Goal: Task Accomplishment & Management: Manage account settings

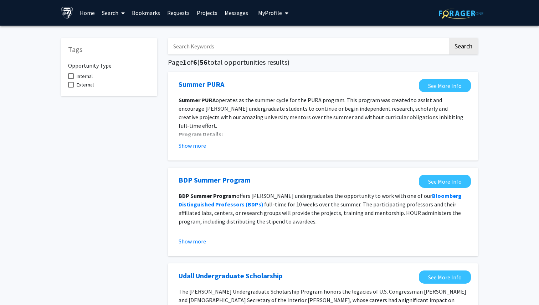
click at [153, 12] on link "Bookmarks" at bounding box center [145, 12] width 35 height 25
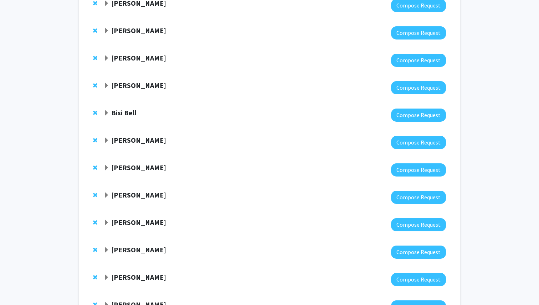
scroll to position [430, 0]
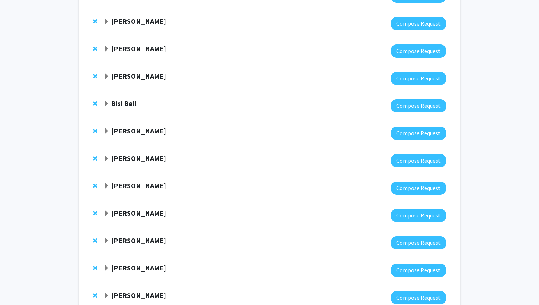
click at [106, 183] on span "Expand Andreia Faria Bookmark" at bounding box center [107, 186] width 6 height 6
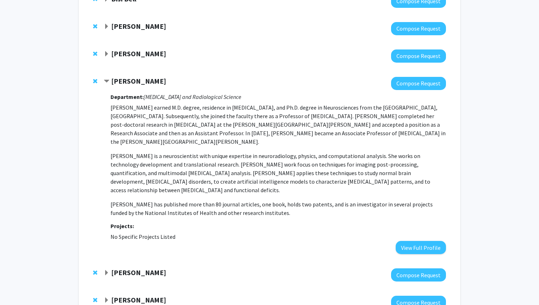
scroll to position [535, 0]
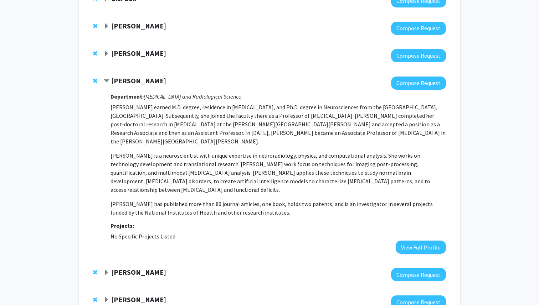
click at [107, 78] on span "Contract Andreia Faria Bookmark" at bounding box center [107, 81] width 6 height 6
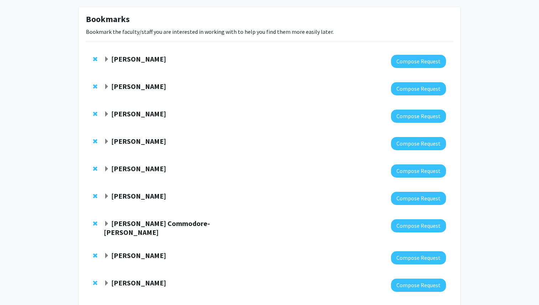
scroll to position [0, 0]
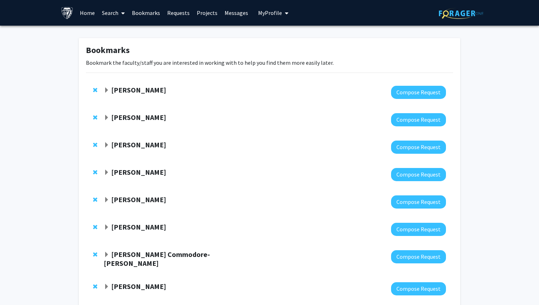
click at [105, 90] on span "Expand Harrison Bai Bookmark" at bounding box center [107, 91] width 6 height 6
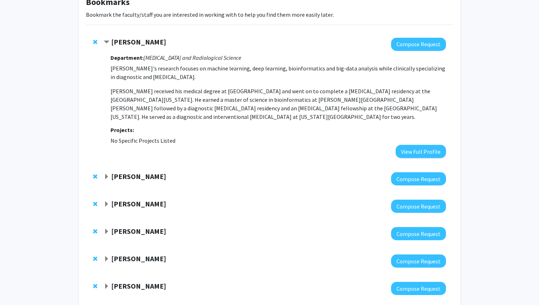
scroll to position [55, 0]
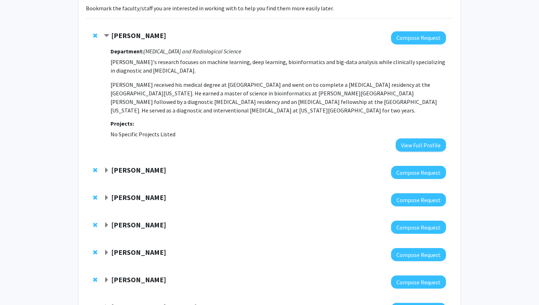
click at [106, 169] on span "Expand Ulrich Mueller Bookmark" at bounding box center [107, 171] width 6 height 6
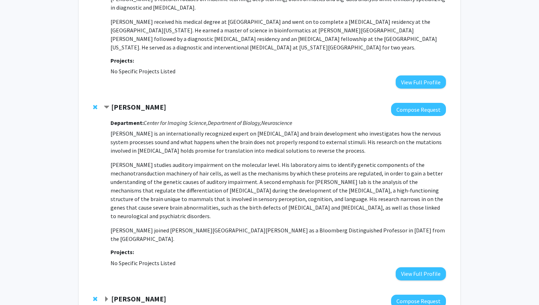
scroll to position [123, 0]
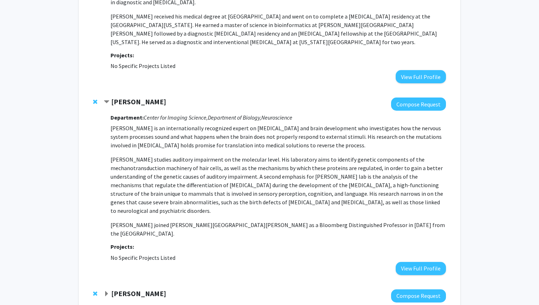
click at [107, 99] on span "Contract Ulrich Mueller Bookmark" at bounding box center [107, 102] width 6 height 6
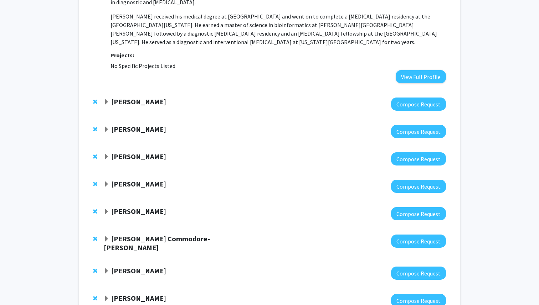
click at [108, 129] on span "Expand Julian Krolik Bookmark" at bounding box center [107, 130] width 6 height 6
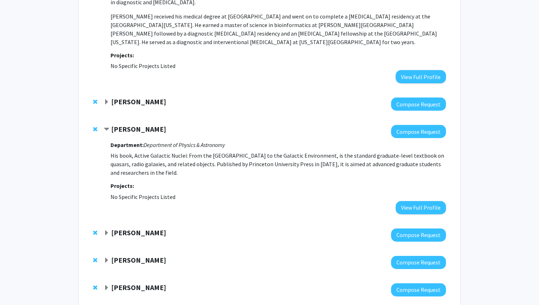
click at [108, 129] on span "Contract Julian Krolik Bookmark" at bounding box center [107, 130] width 6 height 6
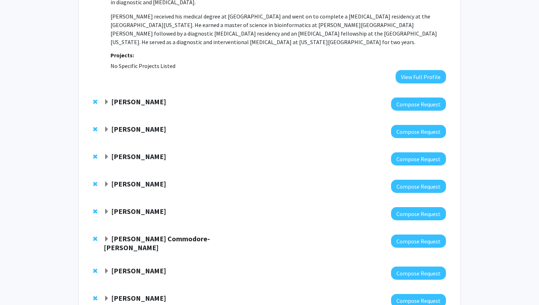
click at [109, 156] on span "Expand Luciana Bianchi Bookmark" at bounding box center [107, 157] width 6 height 6
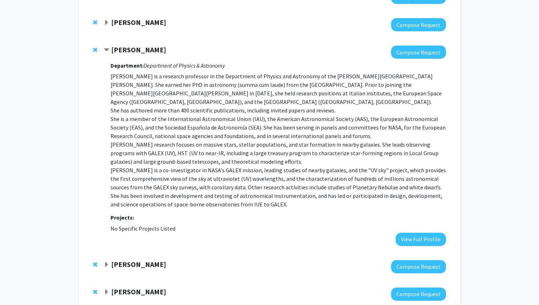
scroll to position [230, 0]
click at [108, 49] on span "Contract Luciana Bianchi Bookmark" at bounding box center [107, 50] width 6 height 6
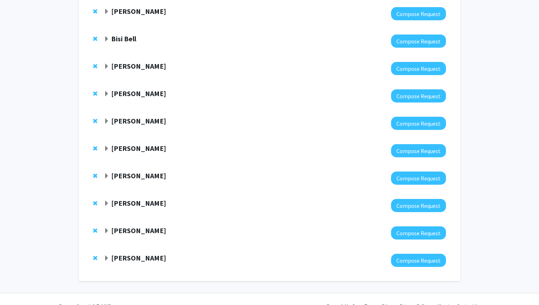
scroll to position [611, 0]
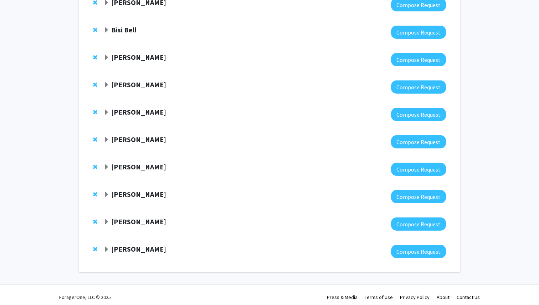
click at [107, 165] on span "Expand Haris Sair Bookmark" at bounding box center [107, 168] width 6 height 6
